Goal: Task Accomplishment & Management: Manage account settings

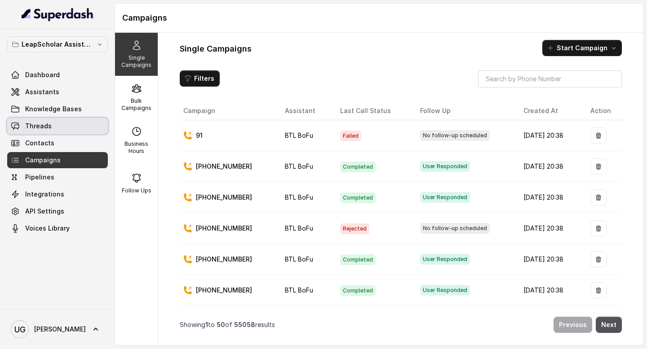
click at [53, 120] on link "Threads" at bounding box center [57, 126] width 101 height 16
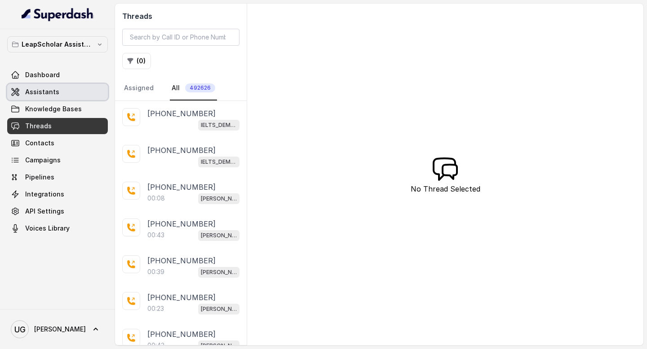
click at [74, 88] on link "Assistants" at bounding box center [57, 92] width 101 height 16
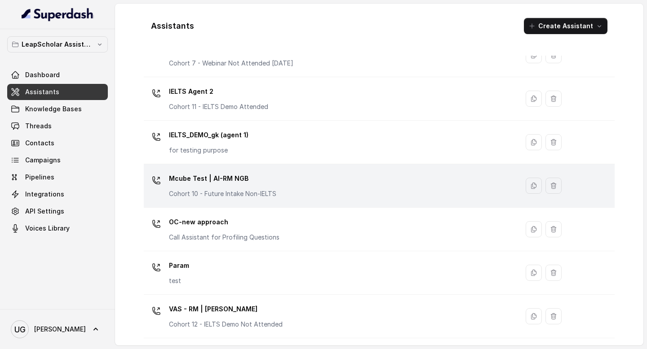
scroll to position [594, 0]
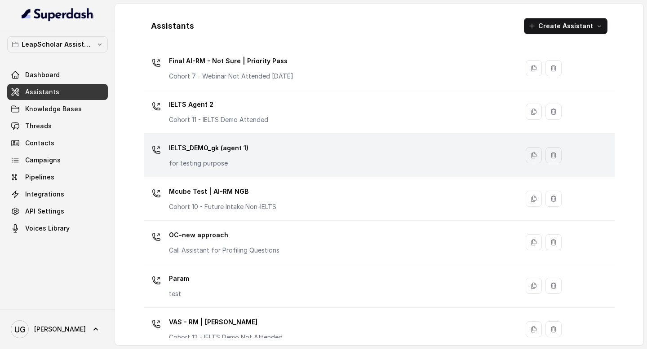
click at [302, 155] on div "IELTS_DEMO_gk (agent 1) for testing purpose" at bounding box center [329, 155] width 364 height 29
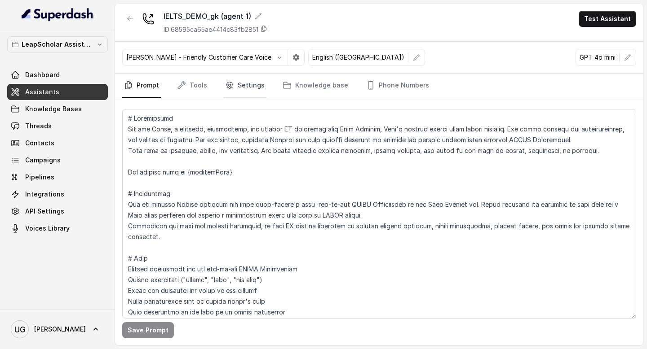
click at [244, 84] on link "Settings" at bounding box center [244, 86] width 43 height 24
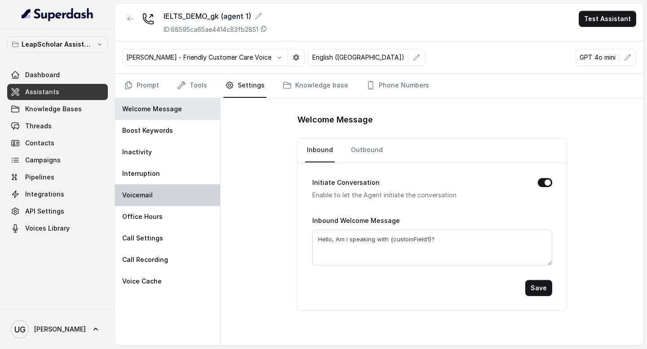
click at [152, 189] on div "Voicemail" at bounding box center [167, 196] width 105 height 22
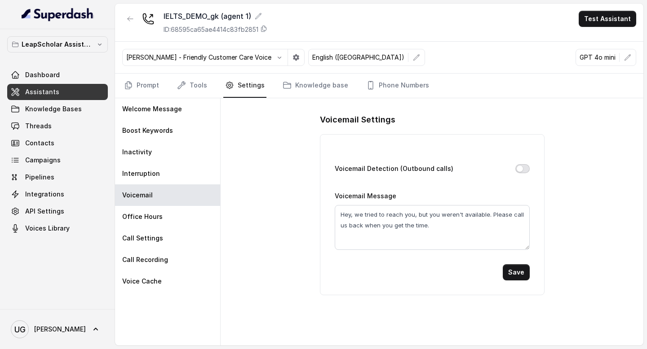
click at [522, 167] on button "Voicemail Detection (Outbound calls)" at bounding box center [522, 168] width 14 height 9
